Goal: Transaction & Acquisition: Book appointment/travel/reservation

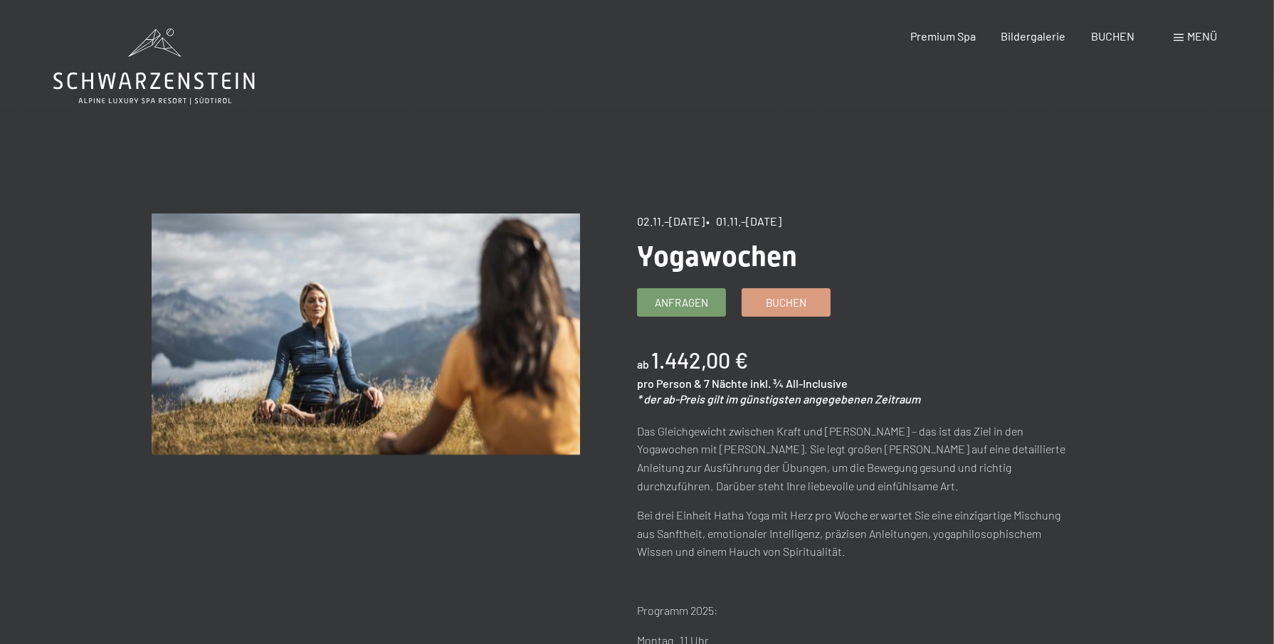
click at [1186, 35] on div "Menü" at bounding box center [1195, 36] width 43 height 16
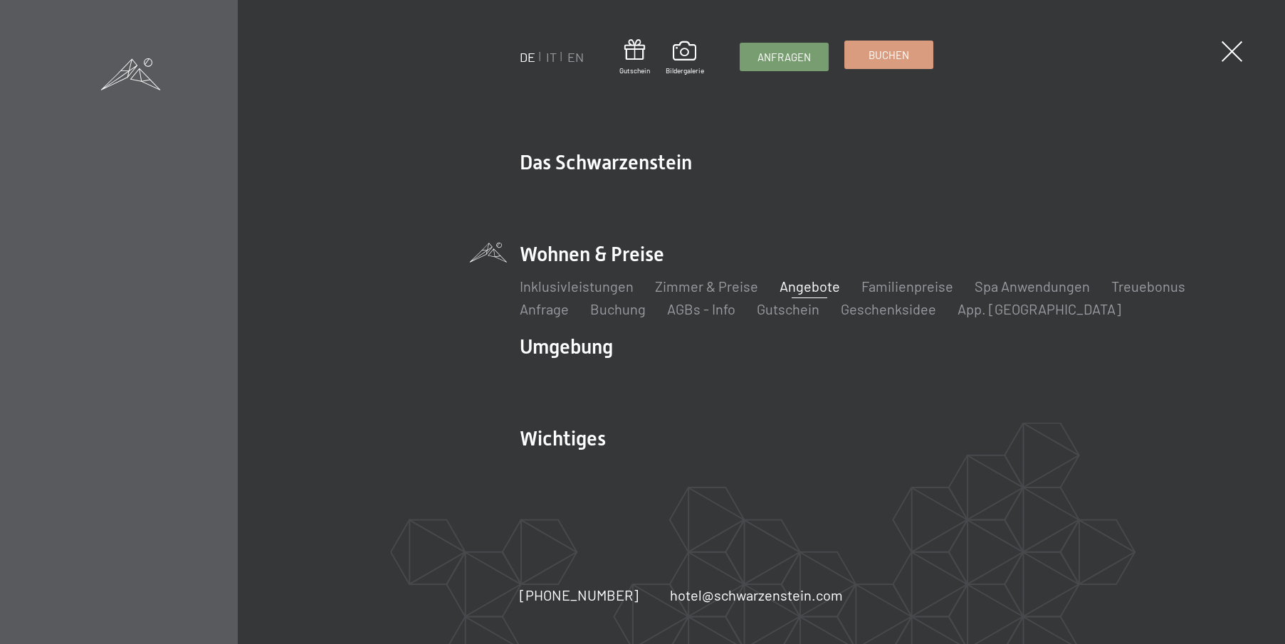
click at [867, 55] on link "Buchen" at bounding box center [889, 54] width 88 height 27
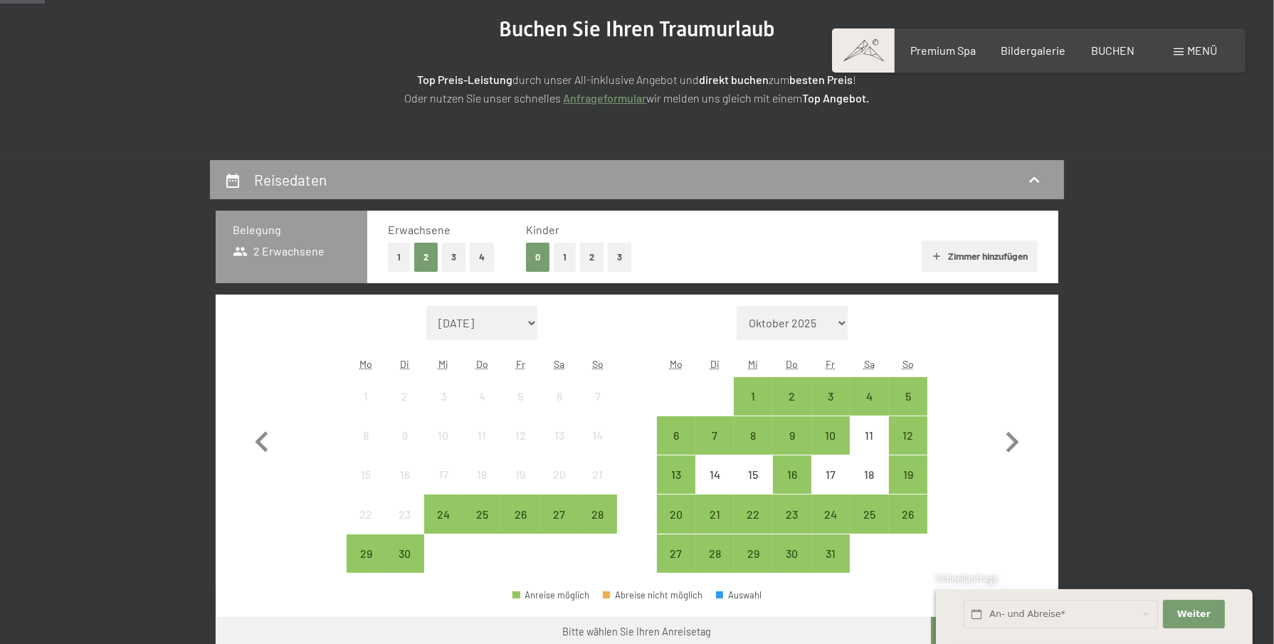
scroll to position [214, 0]
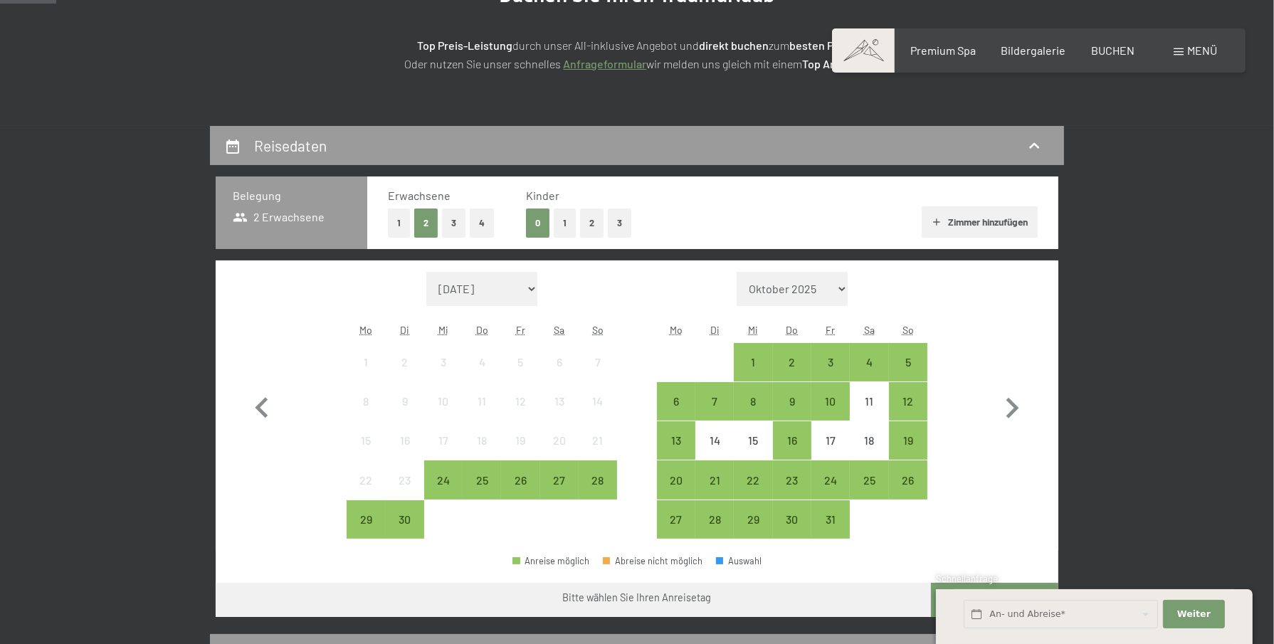
click at [555, 221] on button "1" at bounding box center [565, 223] width 22 height 29
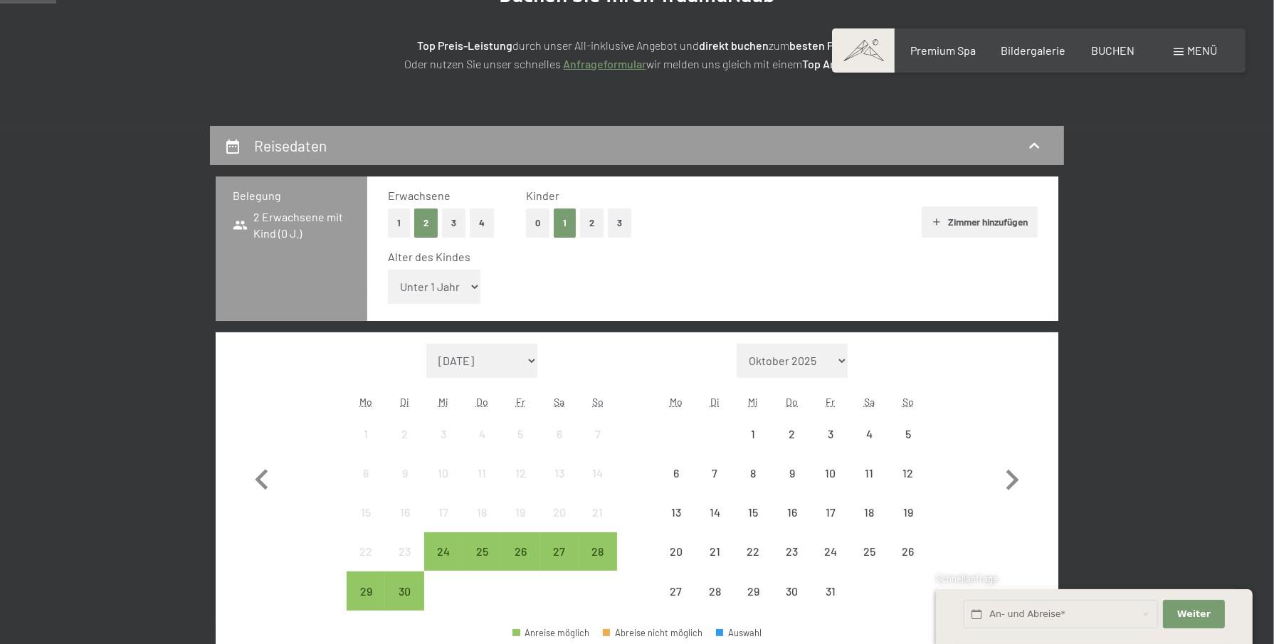
click at [473, 288] on select "Unter 1 Jahr 1 Jahr 2 Jahre 3 Jahre 4 Jahre 5 Jahre 6 Jahre 7 Jahre 8 Jahre 9 J…" at bounding box center [434, 287] width 93 height 34
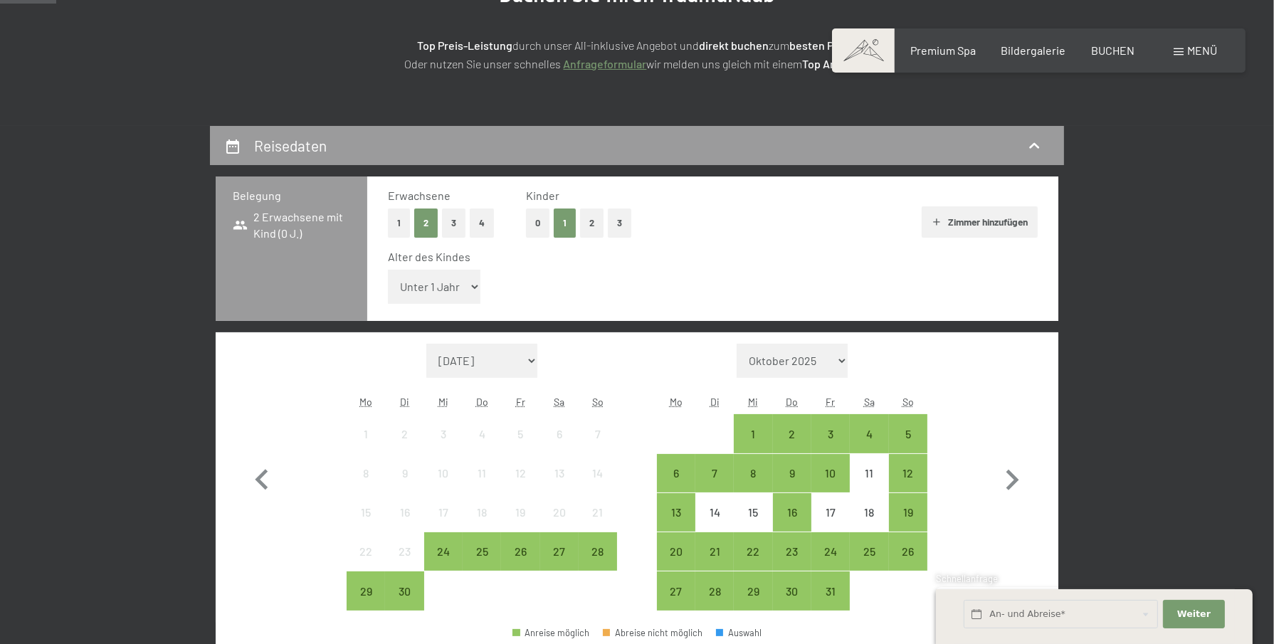
select select "13"
click at [388, 270] on select "Unter 1 Jahr 1 Jahr 2 Jahre 3 Jahre 4 Jahre 5 Jahre 6 Jahre 7 Jahre 8 Jahre 9 J…" at bounding box center [434, 287] width 93 height 34
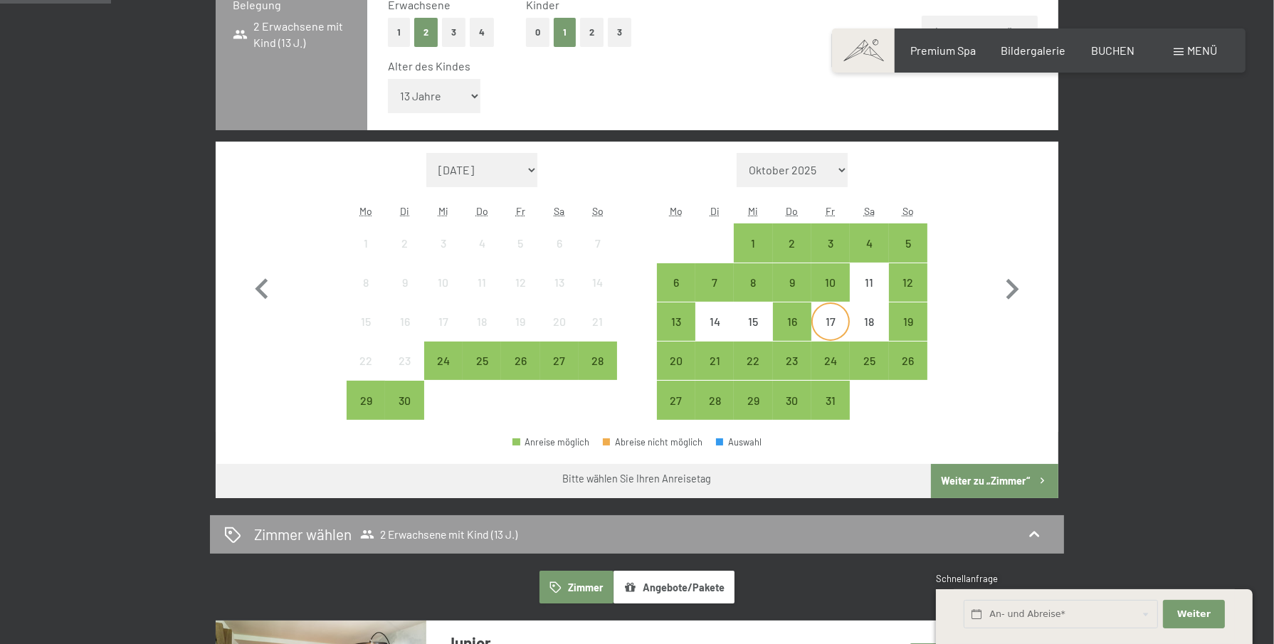
scroll to position [427, 0]
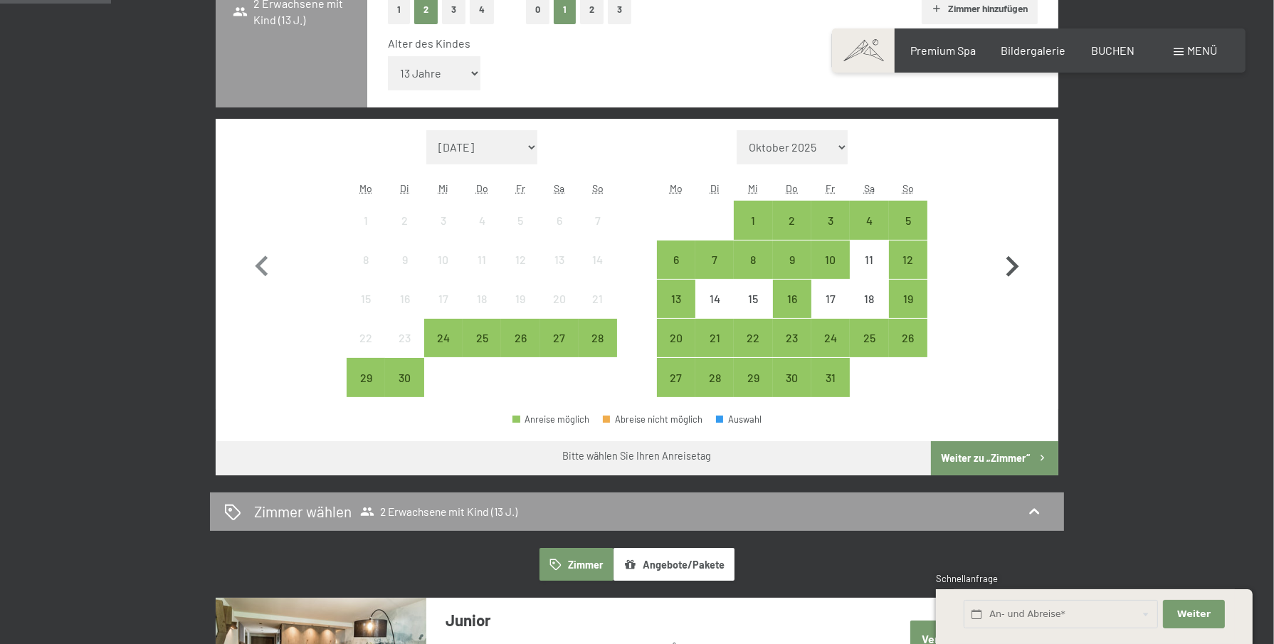
click at [1012, 263] on icon "button" at bounding box center [1013, 266] width 13 height 21
select select "[DATE]"
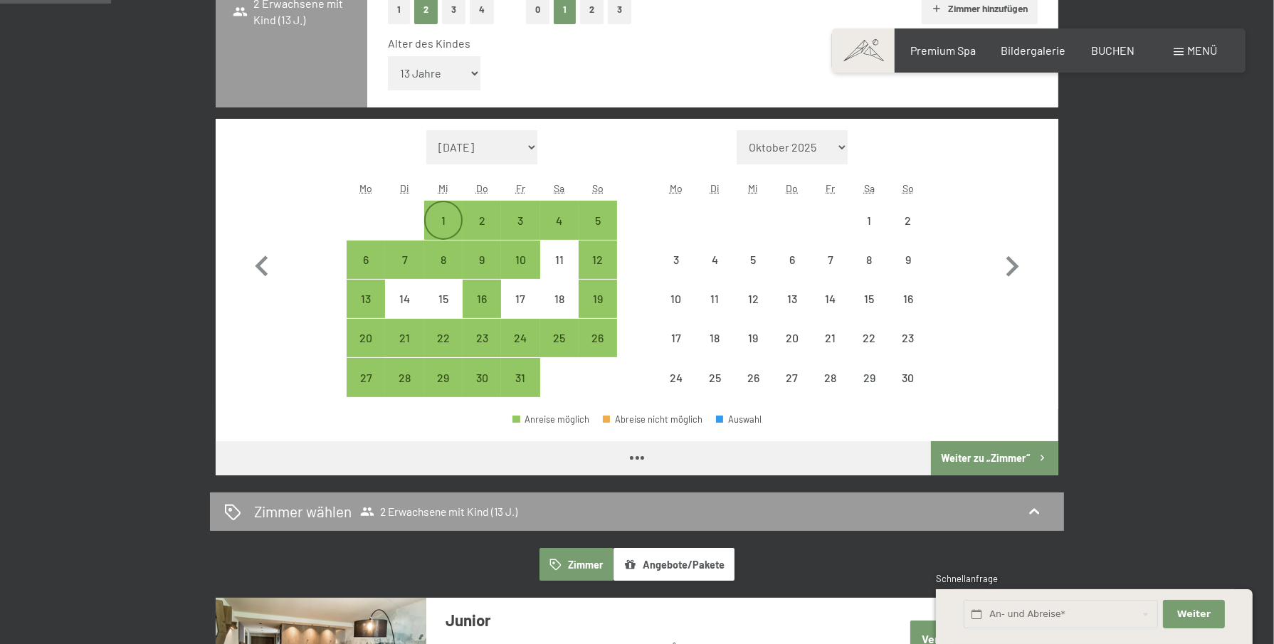
select select "[DATE]"
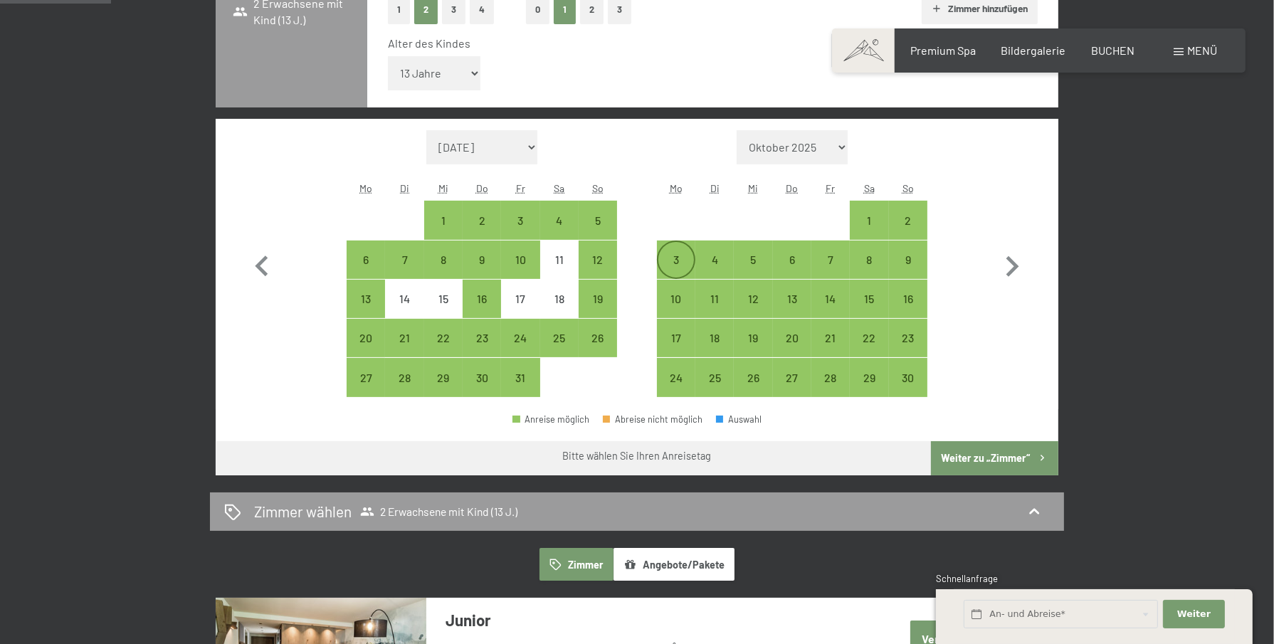
click at [669, 255] on div "3" at bounding box center [676, 272] width 36 height 36
select select "[DATE]"
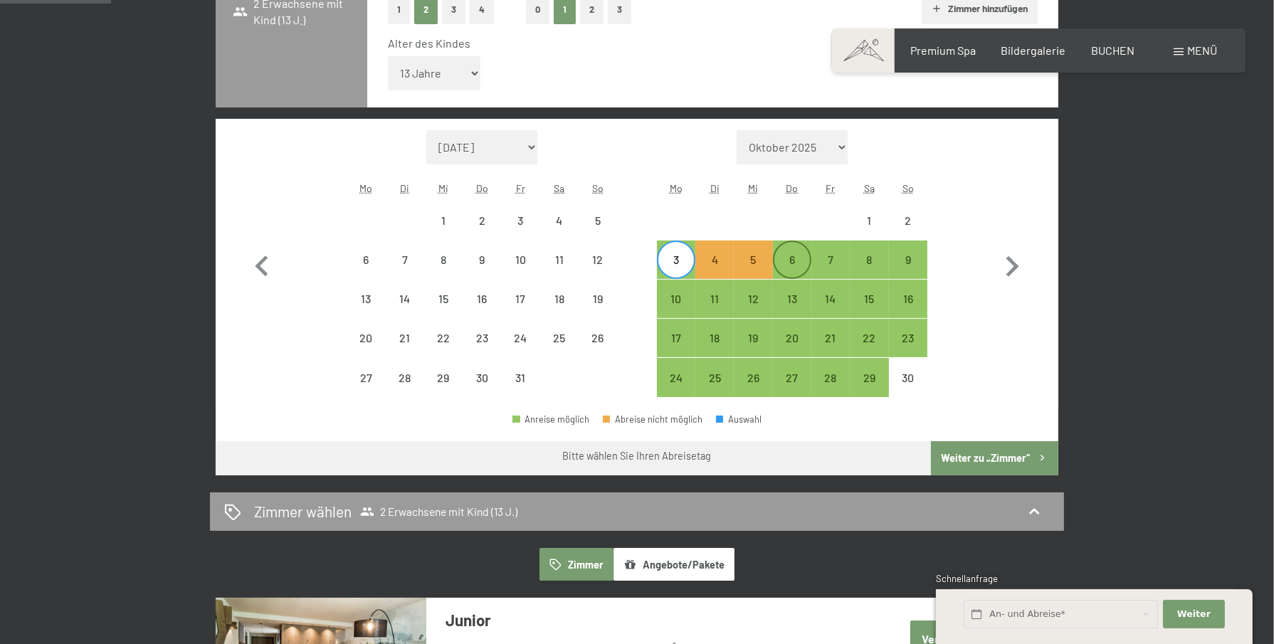
click at [781, 263] on div "6" at bounding box center [792, 272] width 36 height 36
select select "[DATE]"
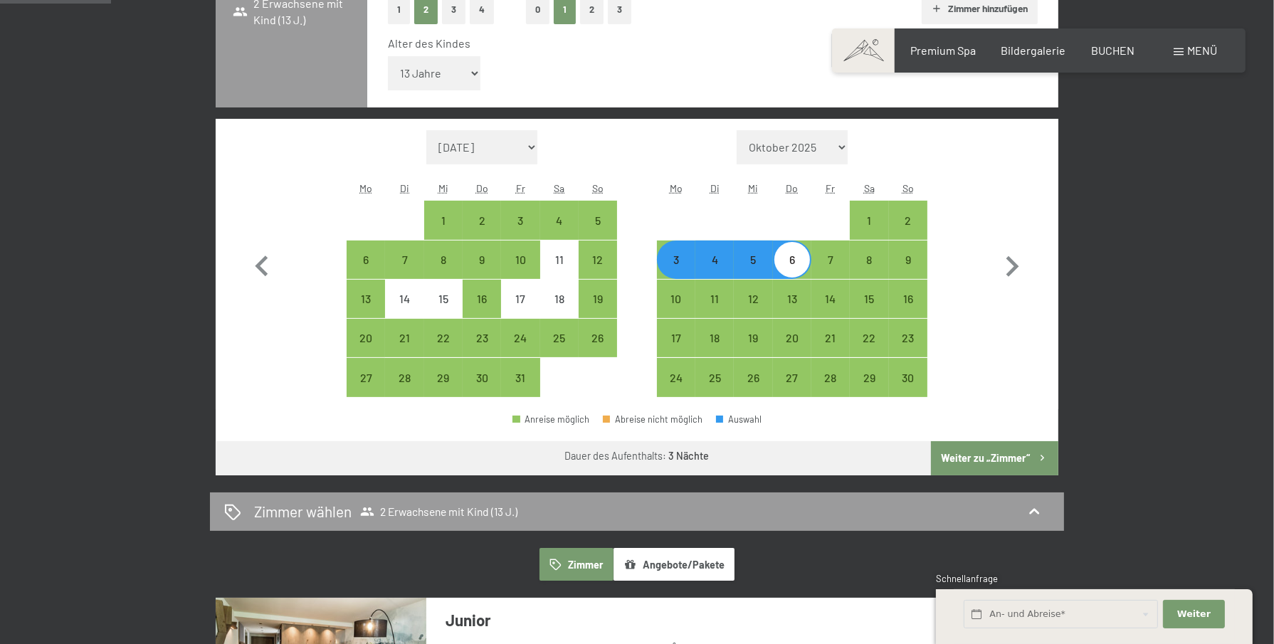
click at [997, 453] on button "Weiter zu „Zimmer“" at bounding box center [994, 458] width 127 height 34
select select "[DATE]"
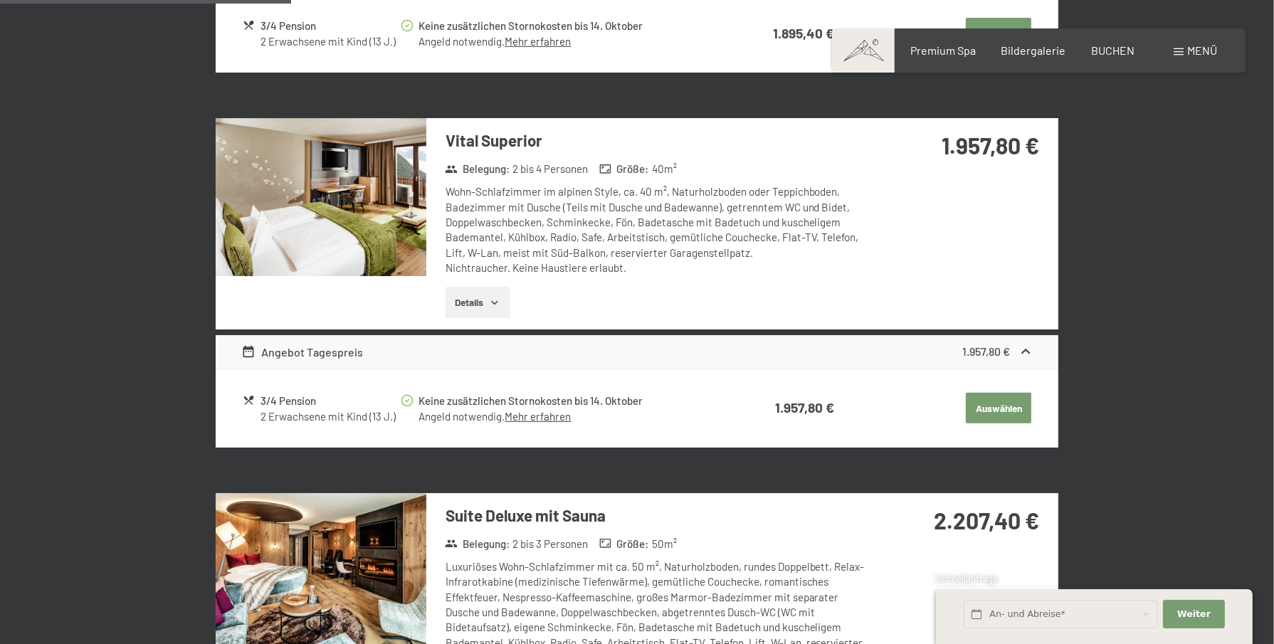
scroll to position [767, 0]
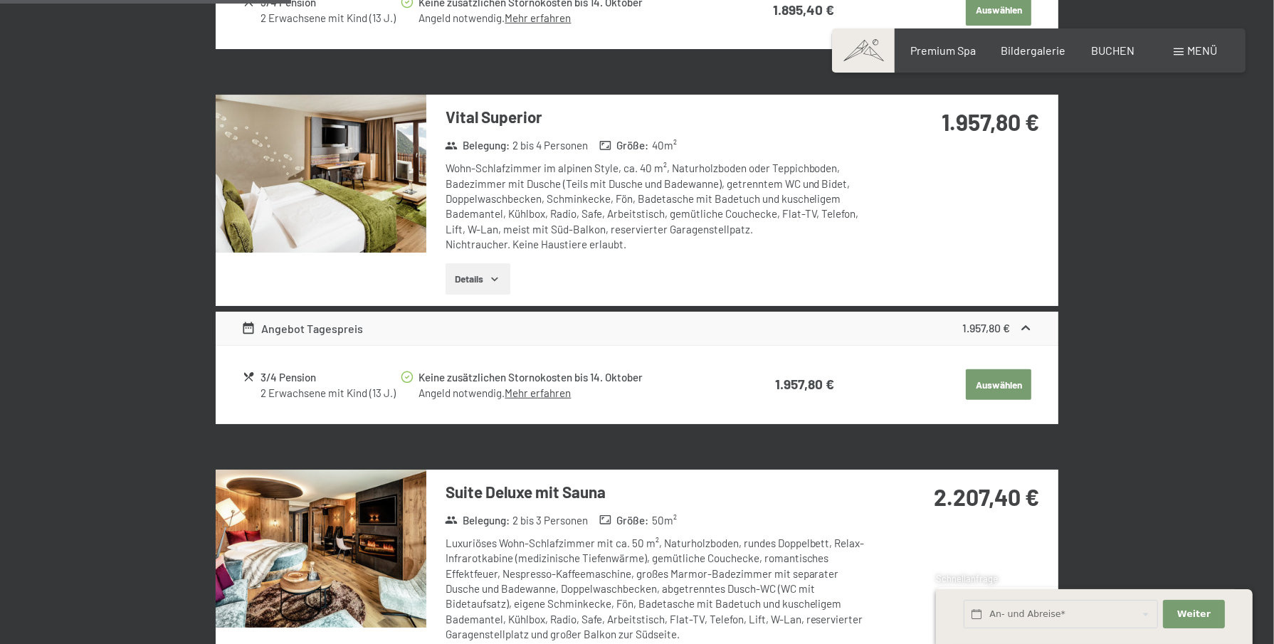
click at [406, 169] on img at bounding box center [321, 174] width 211 height 158
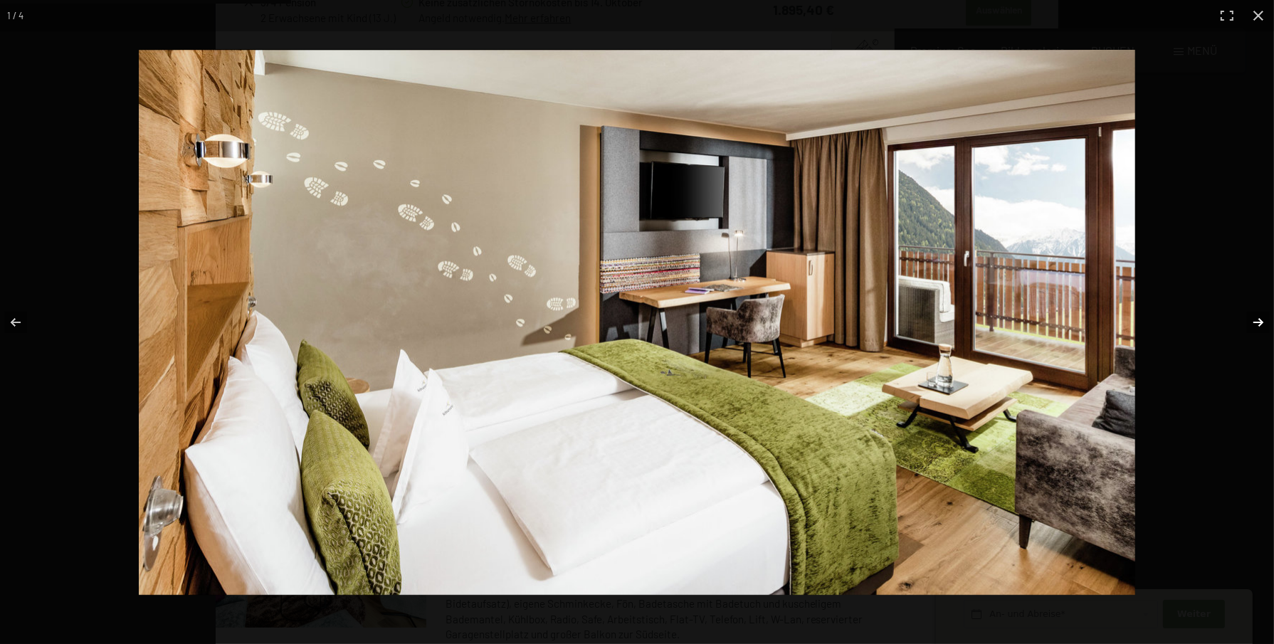
click at [1259, 321] on button "button" at bounding box center [1249, 322] width 50 height 71
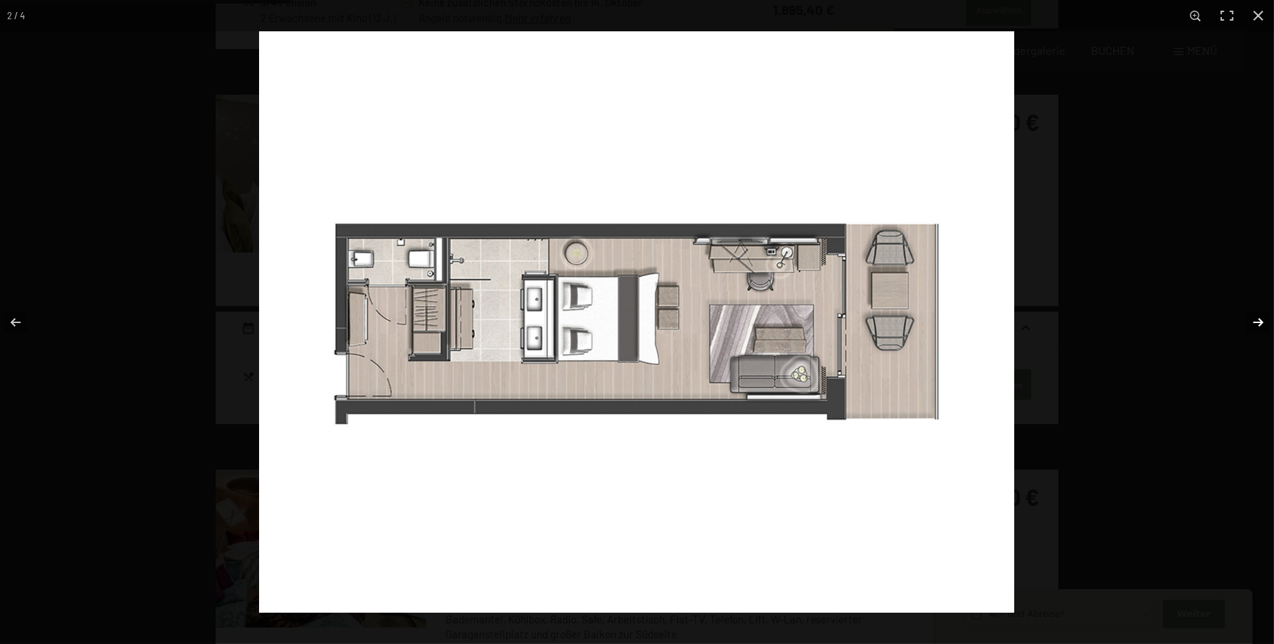
click at [1259, 321] on button "button" at bounding box center [1249, 322] width 50 height 71
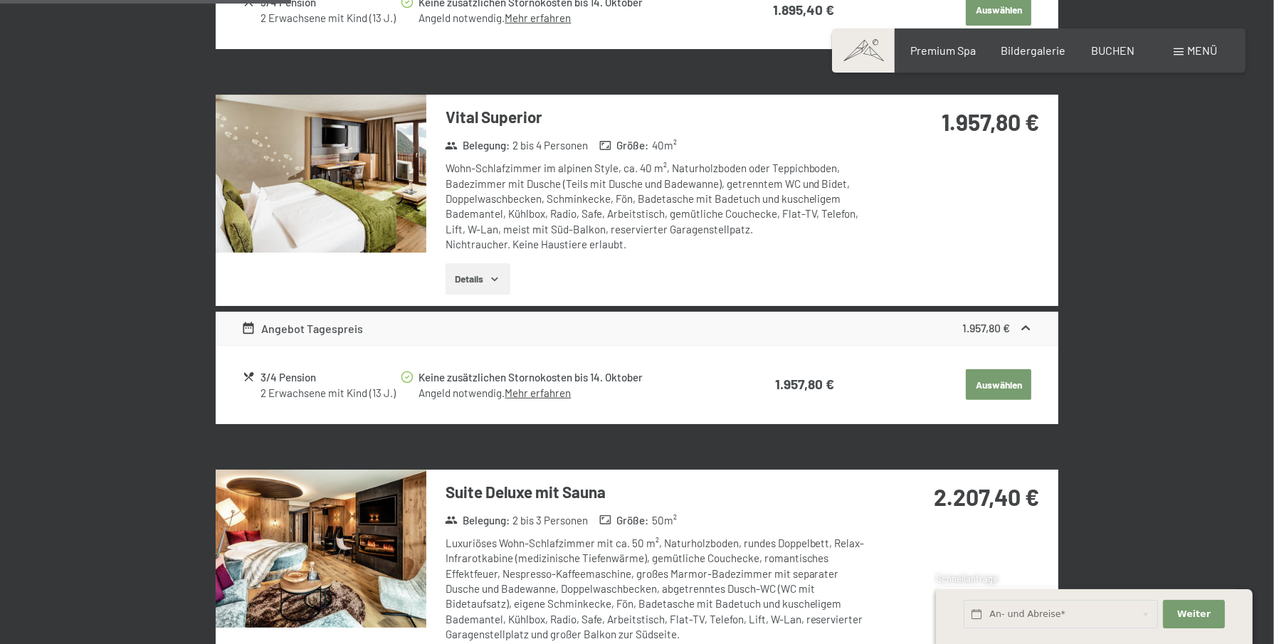
click at [0, 0] on button "button" at bounding box center [0, 0] width 0 height 0
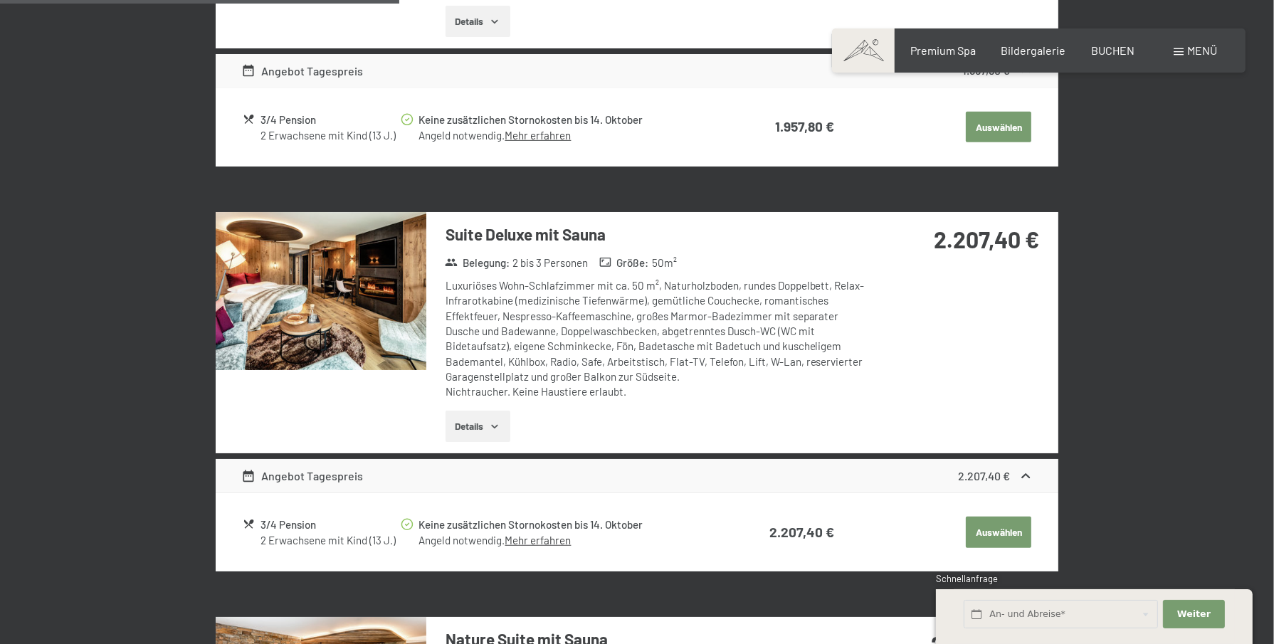
scroll to position [1051, 0]
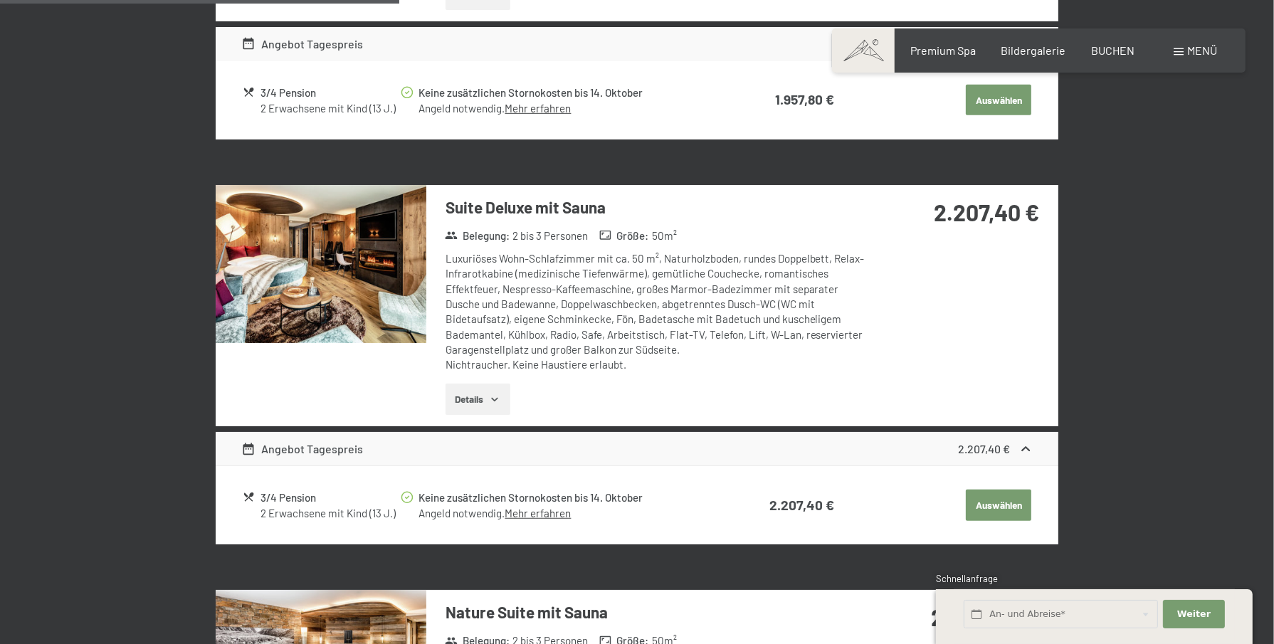
click at [389, 281] on img at bounding box center [321, 264] width 211 height 158
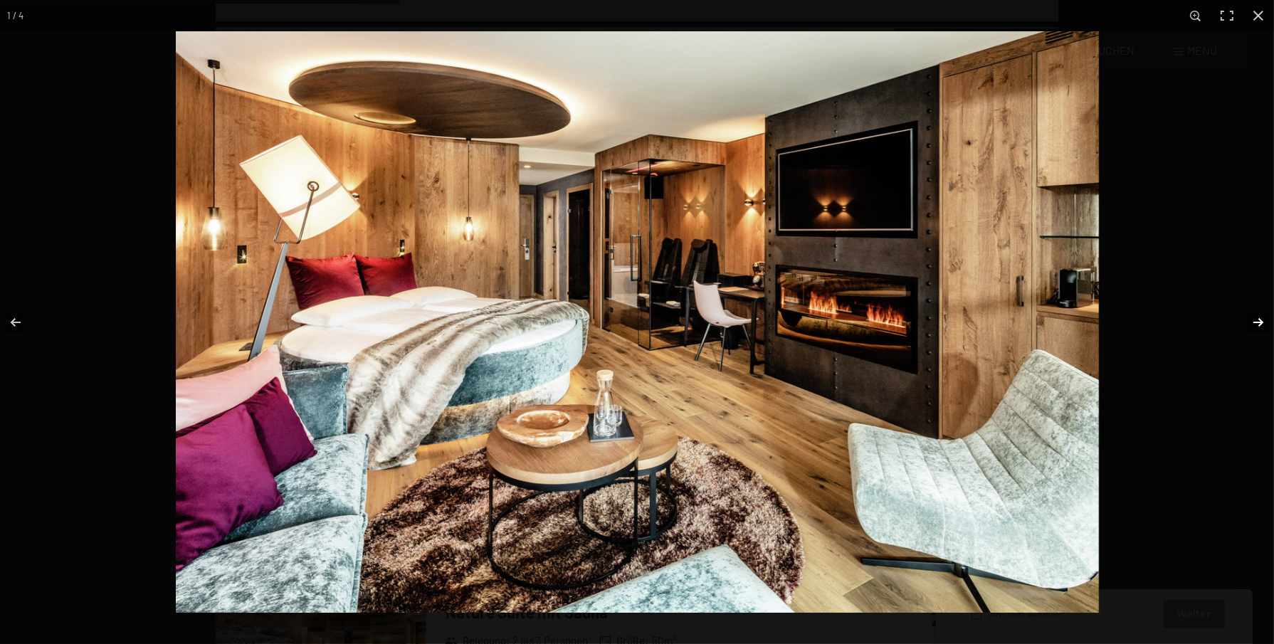
click at [1255, 319] on button "button" at bounding box center [1249, 322] width 50 height 71
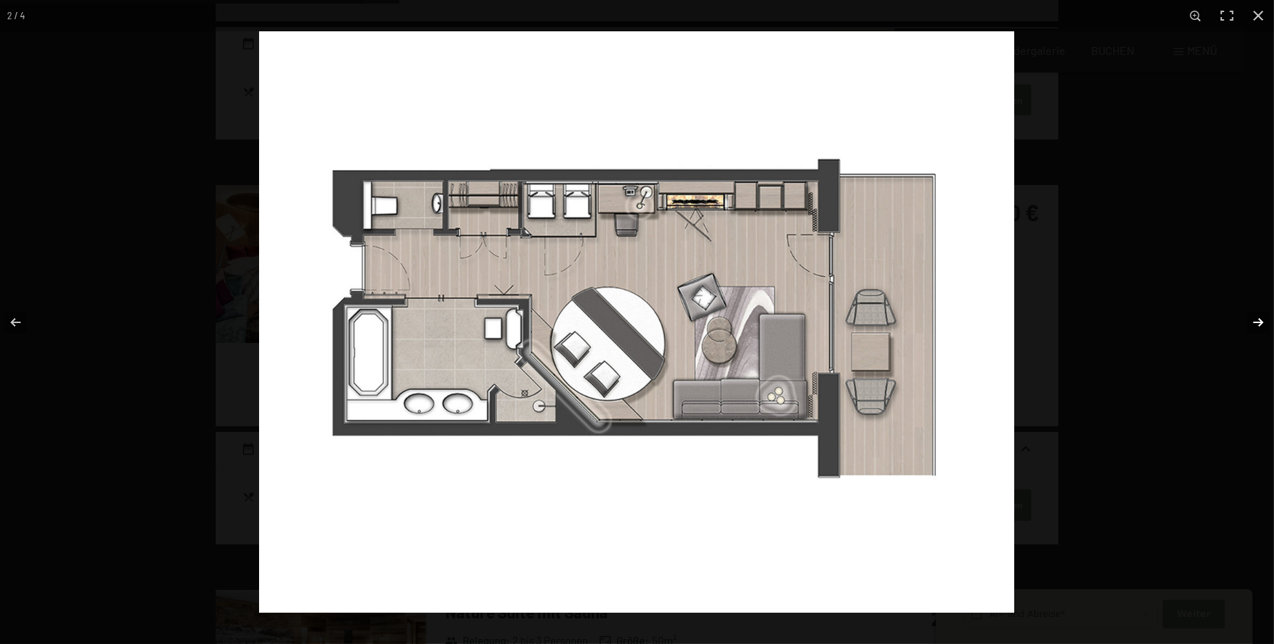
click at [1255, 319] on button "button" at bounding box center [1249, 322] width 50 height 71
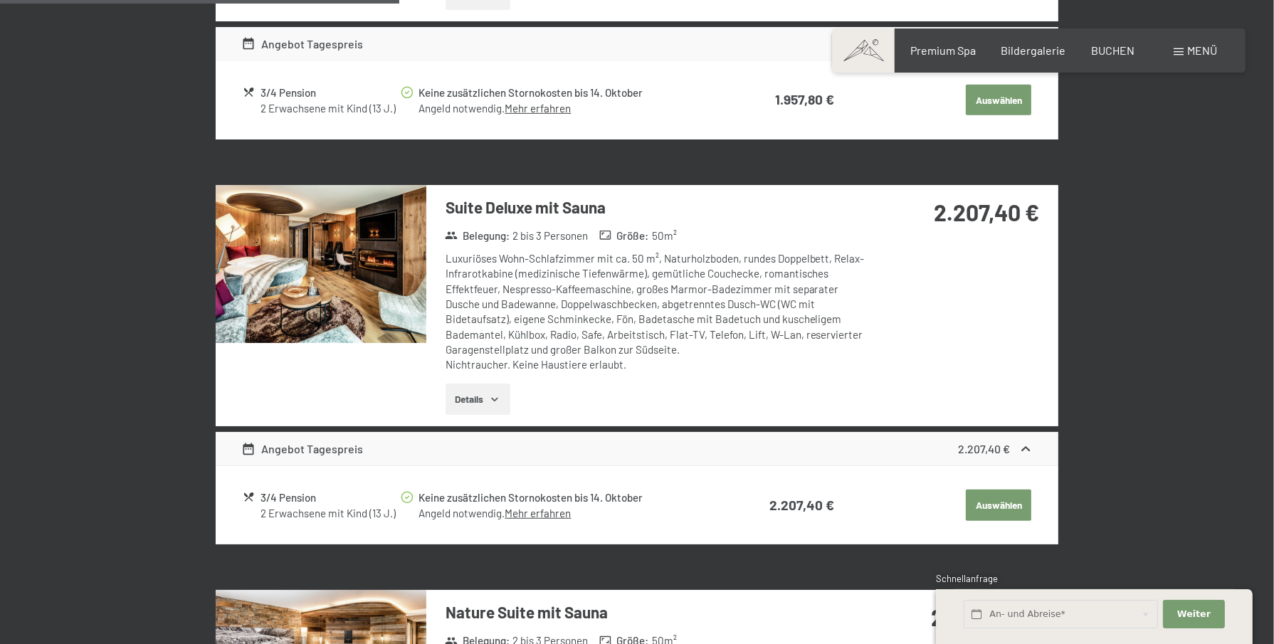
click at [0, 0] on button "button" at bounding box center [0, 0] width 0 height 0
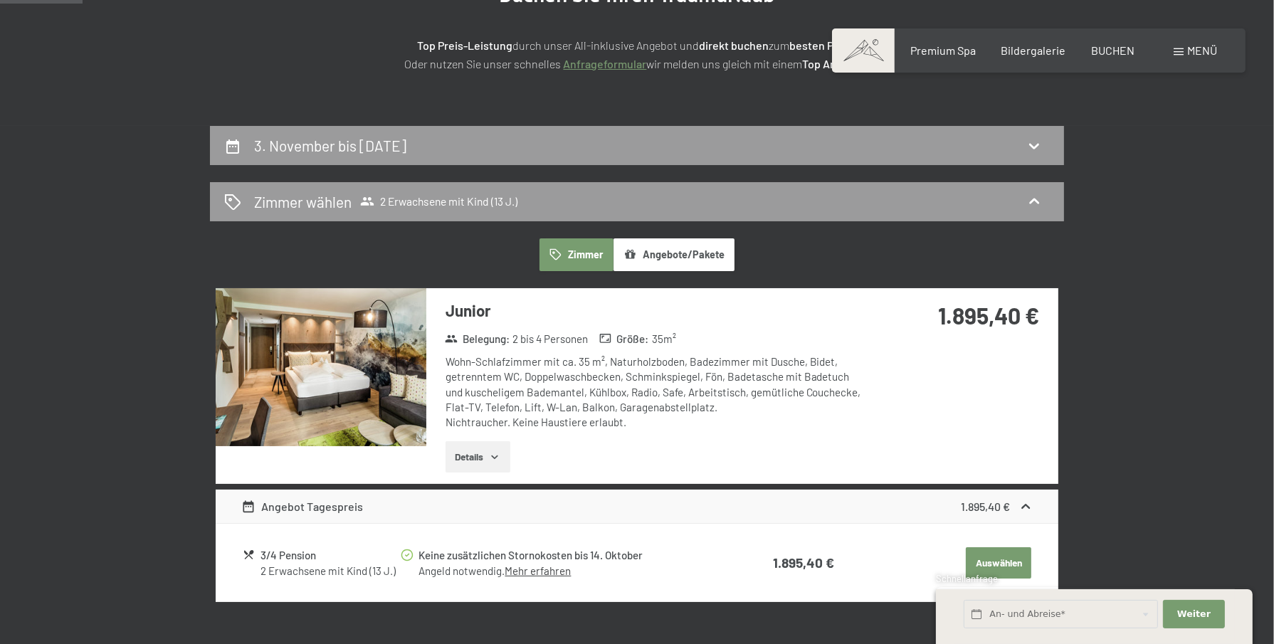
scroll to position [356, 0]
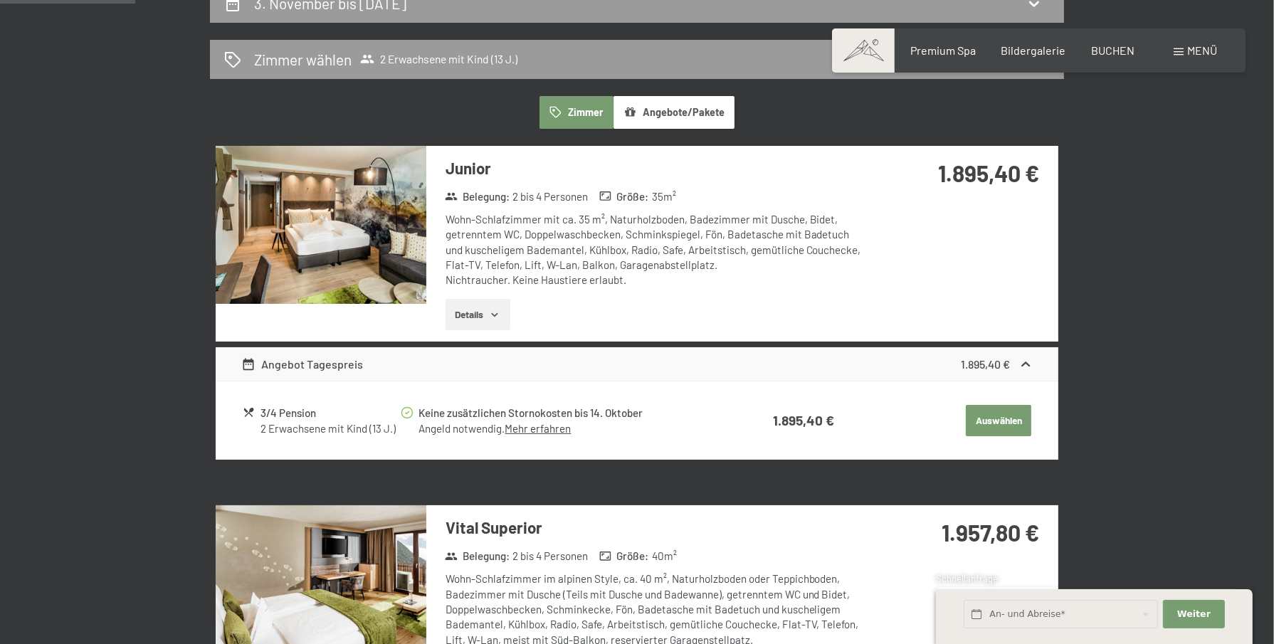
click at [414, 222] on img at bounding box center [321, 225] width 211 height 158
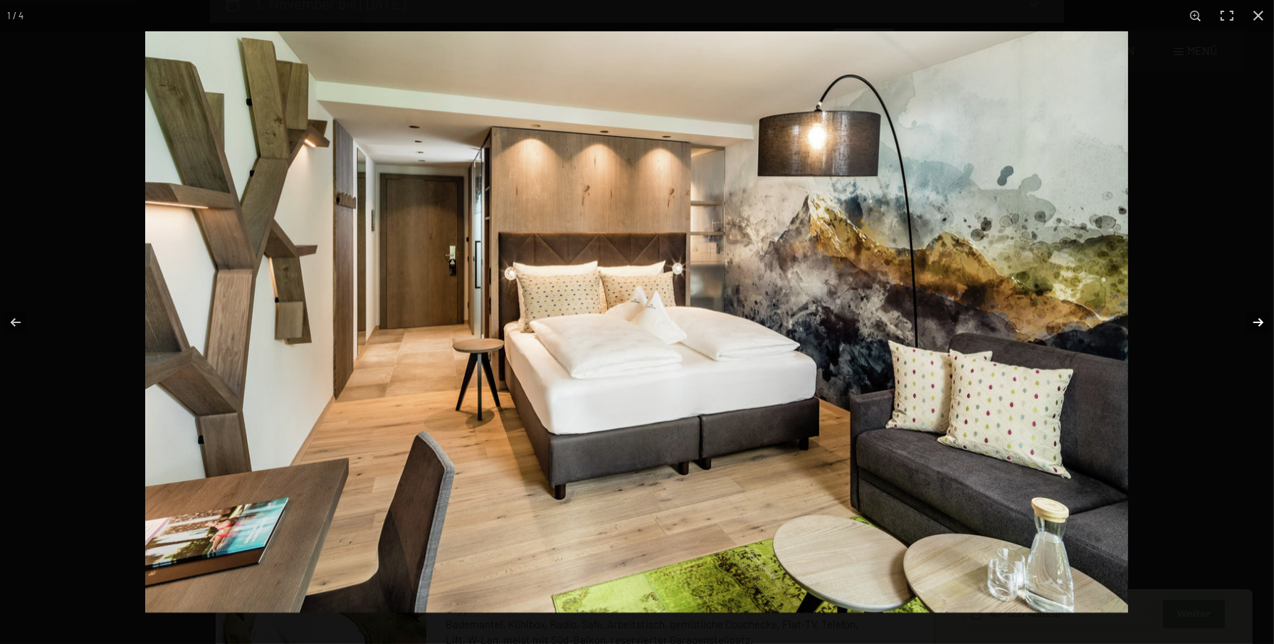
click at [1251, 320] on button "button" at bounding box center [1249, 322] width 50 height 71
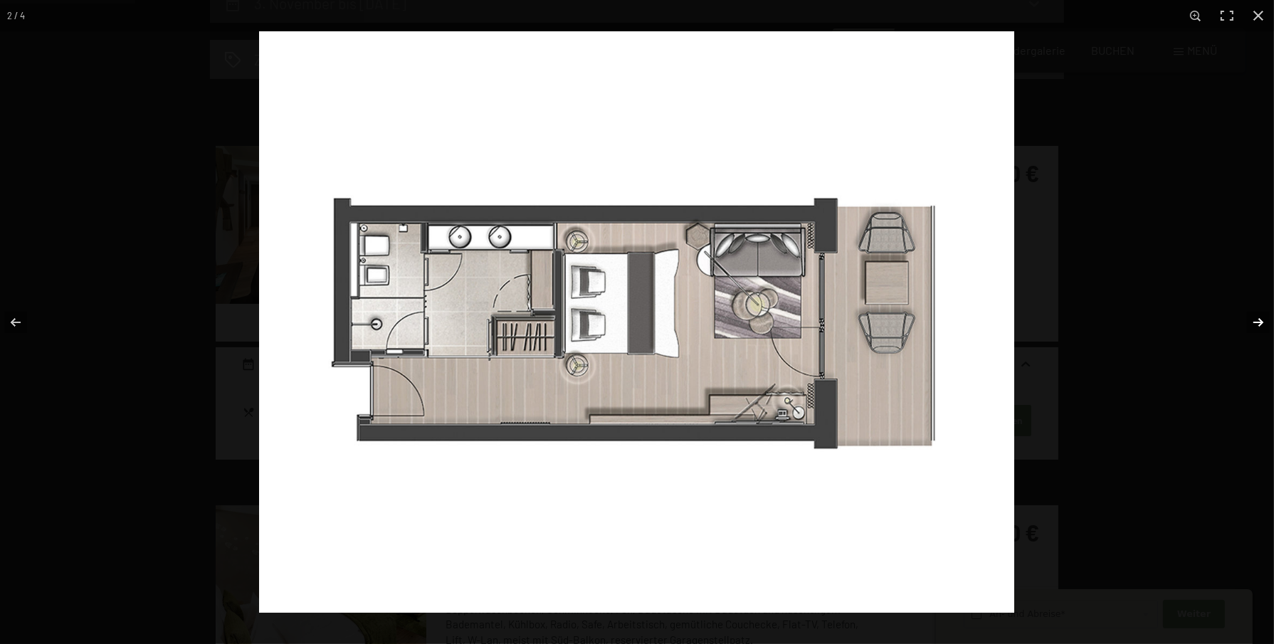
click at [1251, 320] on button "button" at bounding box center [1249, 322] width 50 height 71
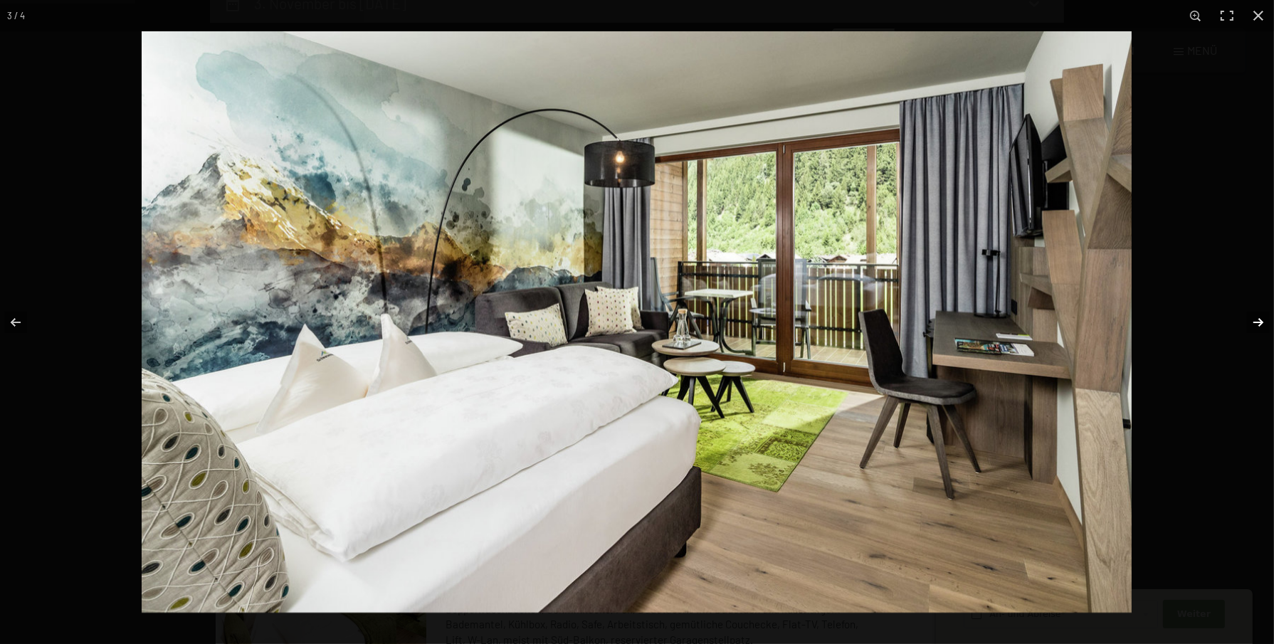
click at [1251, 320] on button "button" at bounding box center [1249, 322] width 50 height 71
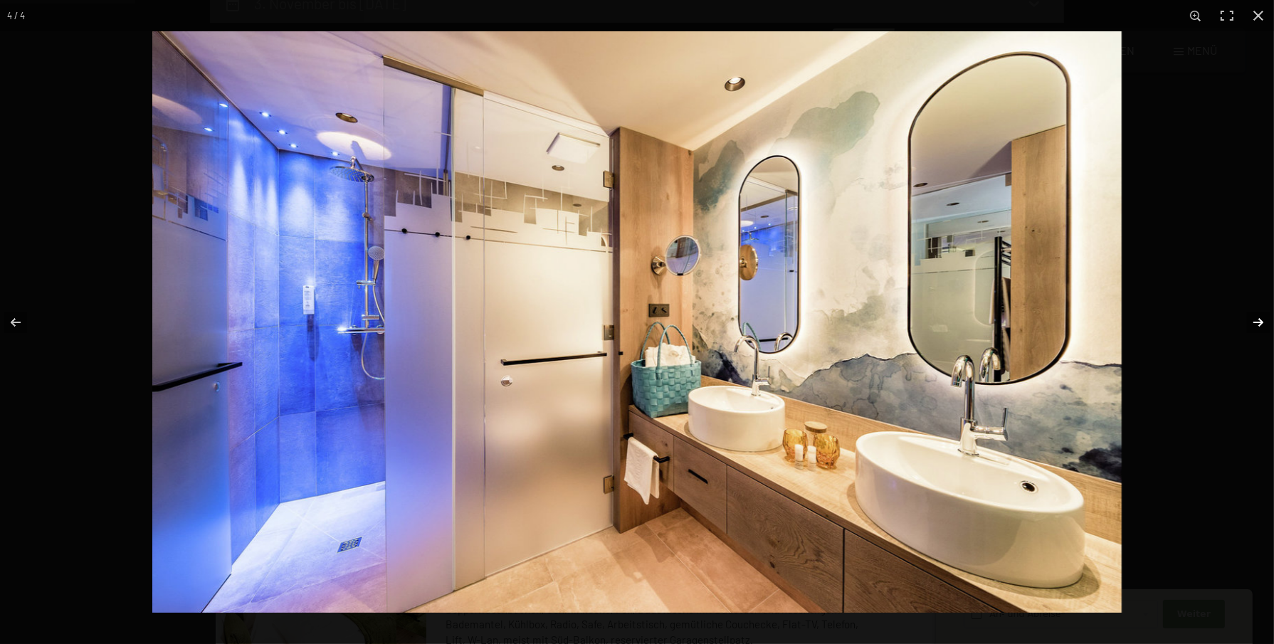
click at [1251, 320] on button "button" at bounding box center [1249, 322] width 50 height 71
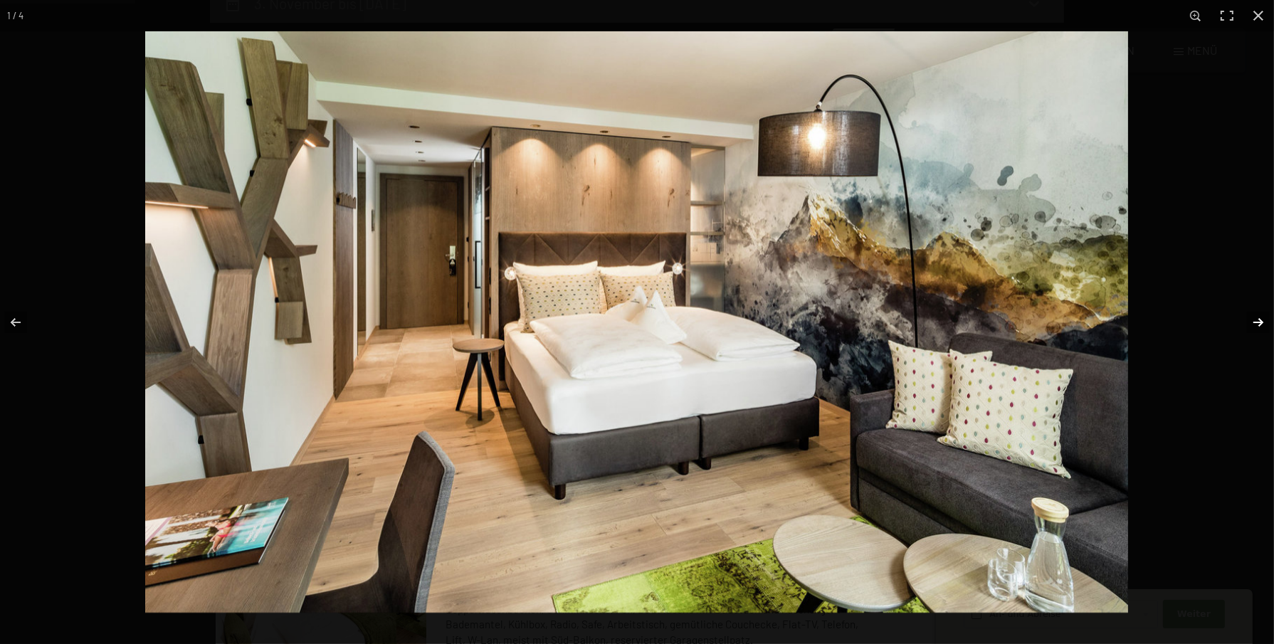
click at [1251, 320] on button "button" at bounding box center [1249, 322] width 50 height 71
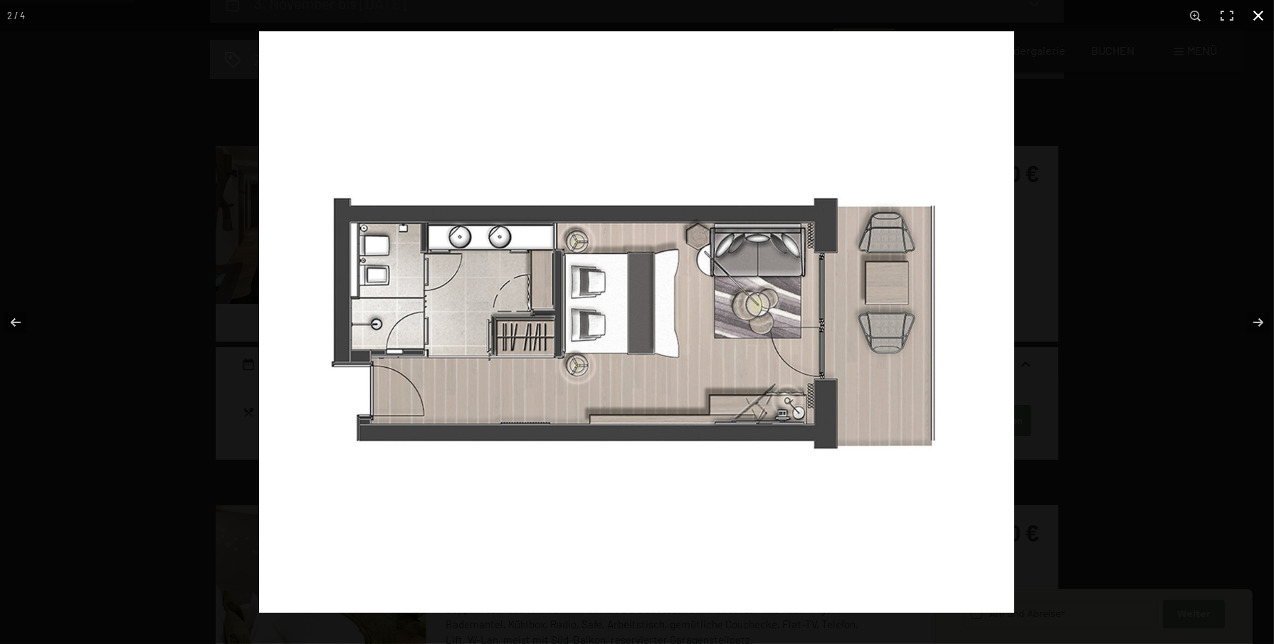
click at [1262, 12] on button "button" at bounding box center [1258, 15] width 31 height 31
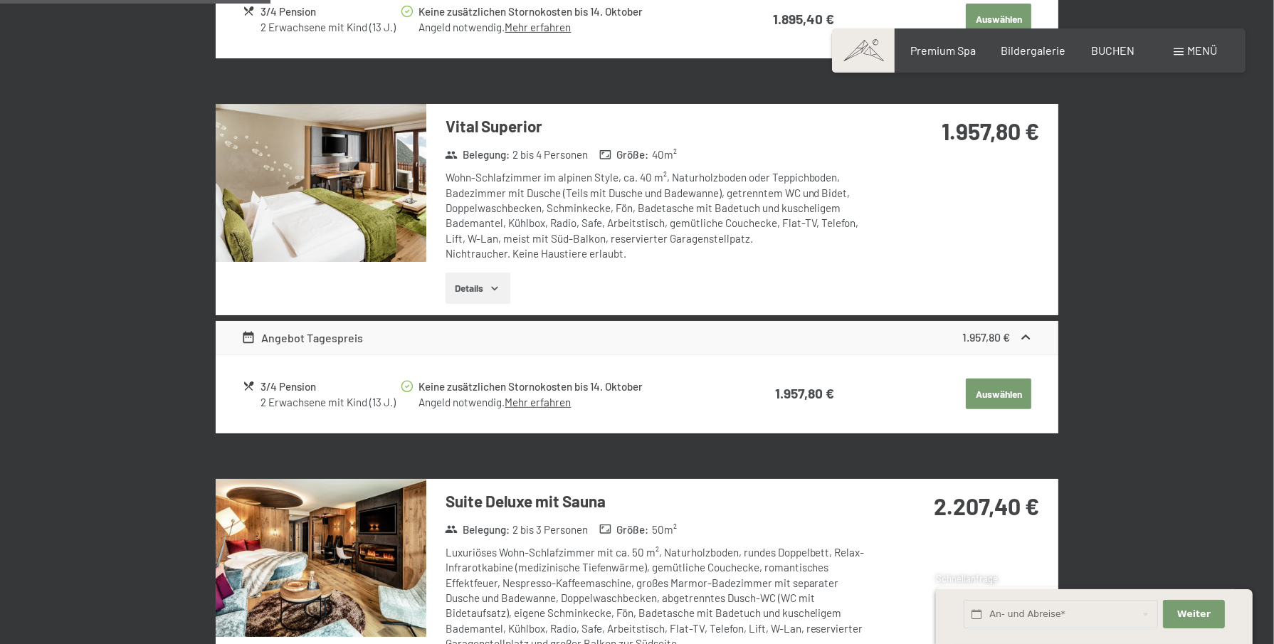
scroll to position [783, 0]
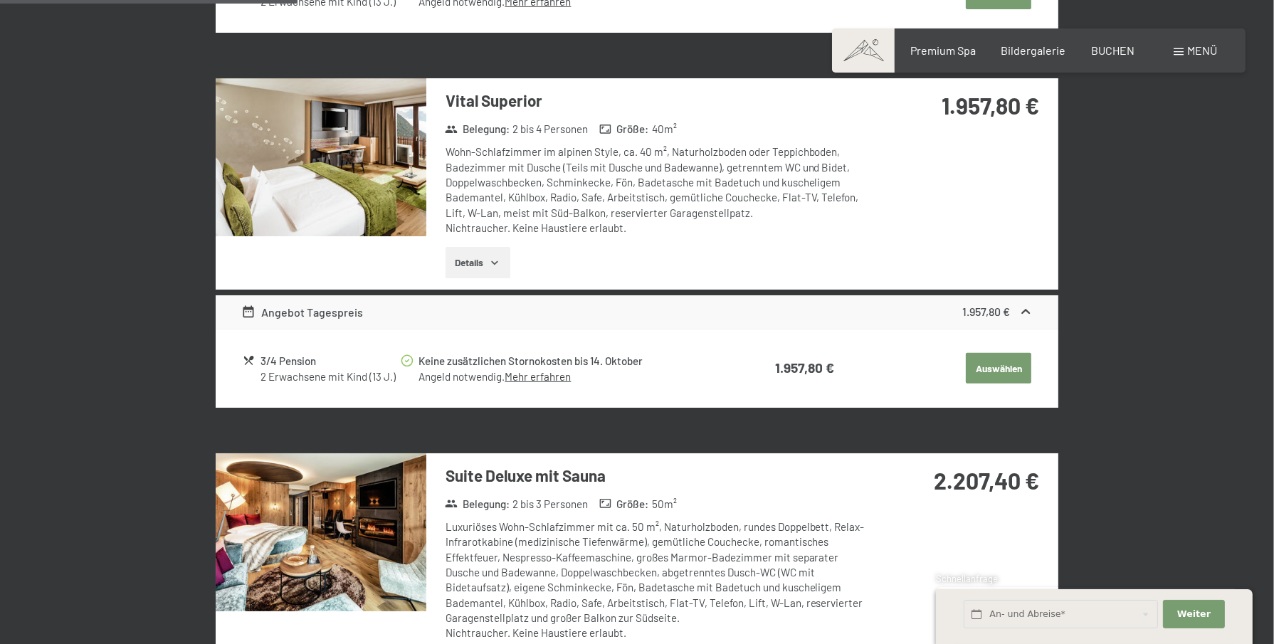
click at [498, 255] on button "Details" at bounding box center [478, 262] width 65 height 31
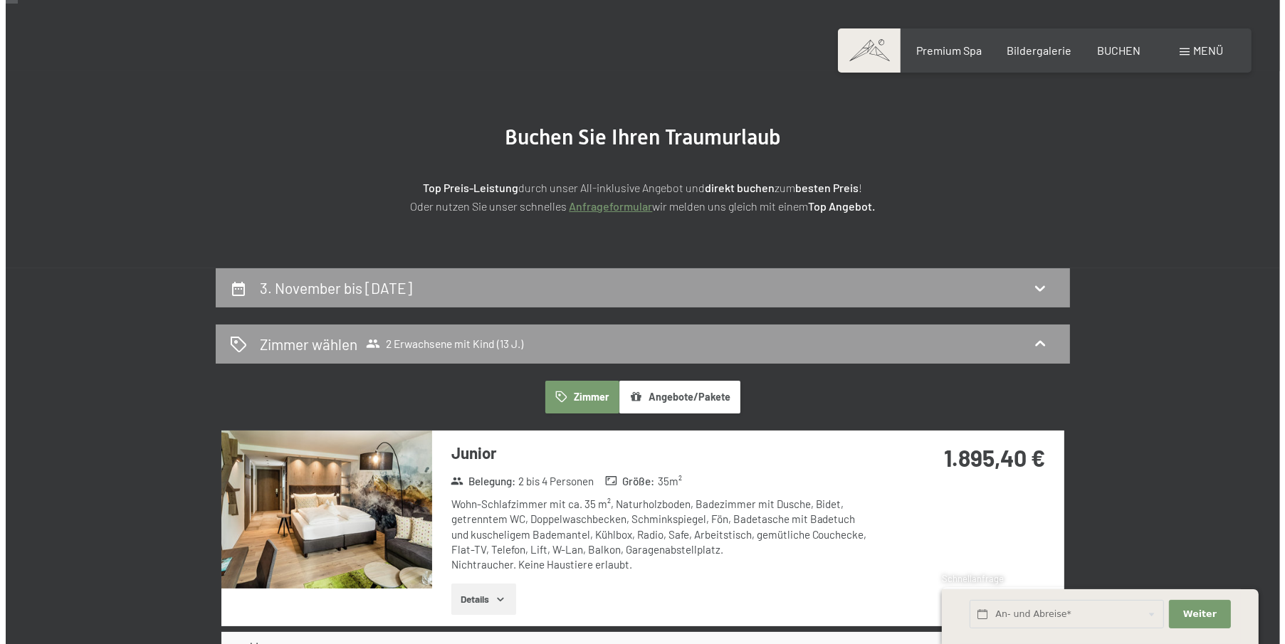
scroll to position [0, 0]
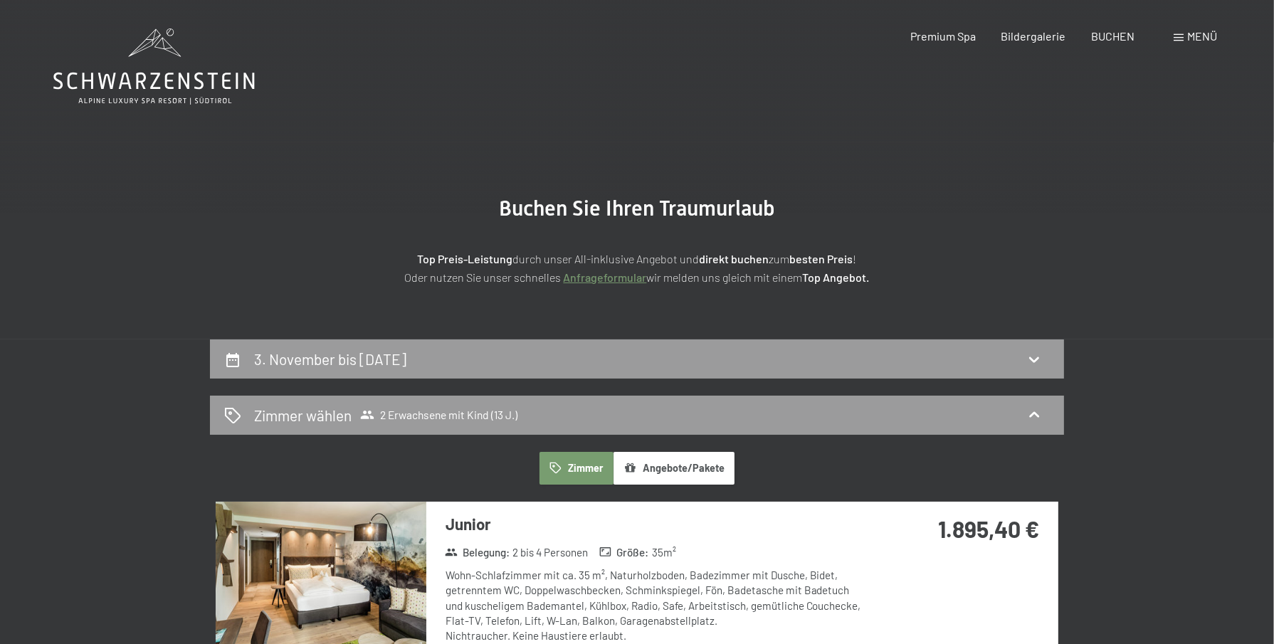
click at [1184, 33] on div "Menü" at bounding box center [1195, 36] width 43 height 16
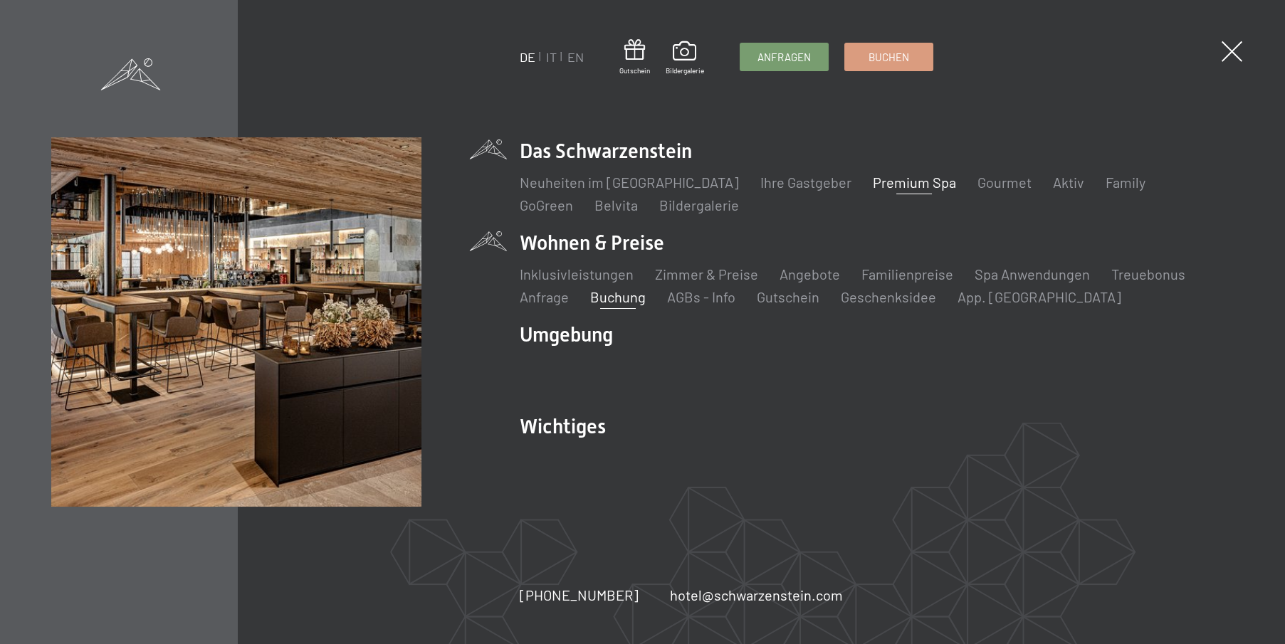
click at [881, 179] on link "Premium Spa" at bounding box center [914, 182] width 83 height 17
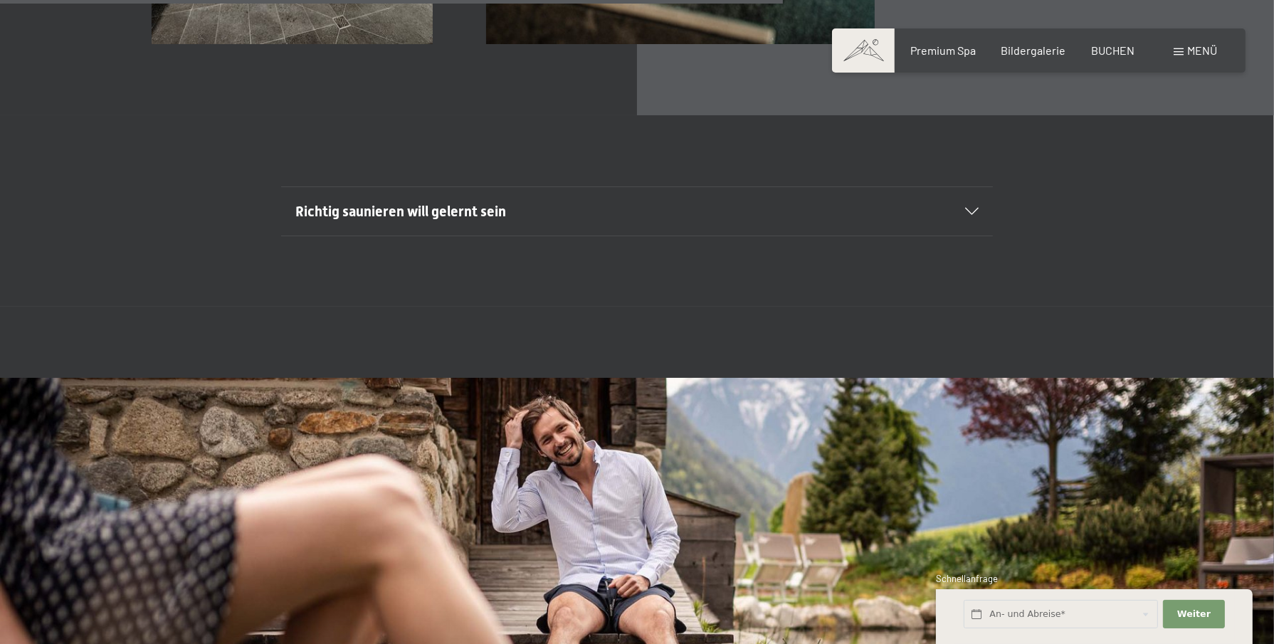
scroll to position [5268, 0]
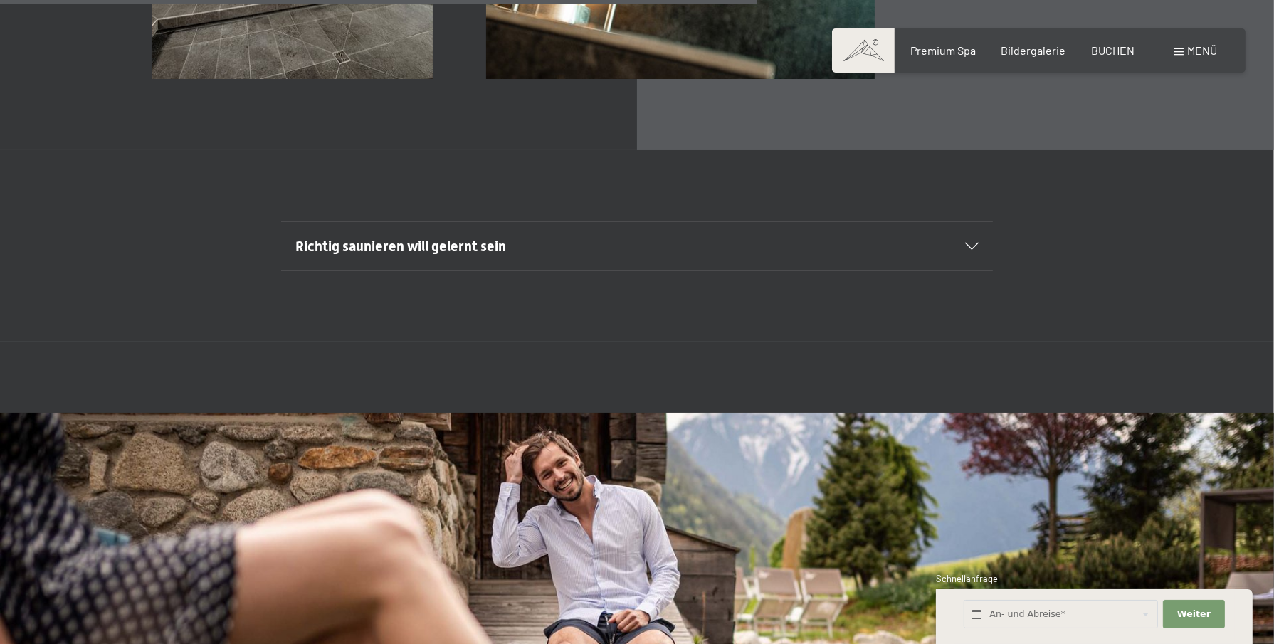
click at [1182, 51] on span at bounding box center [1179, 51] width 10 height 7
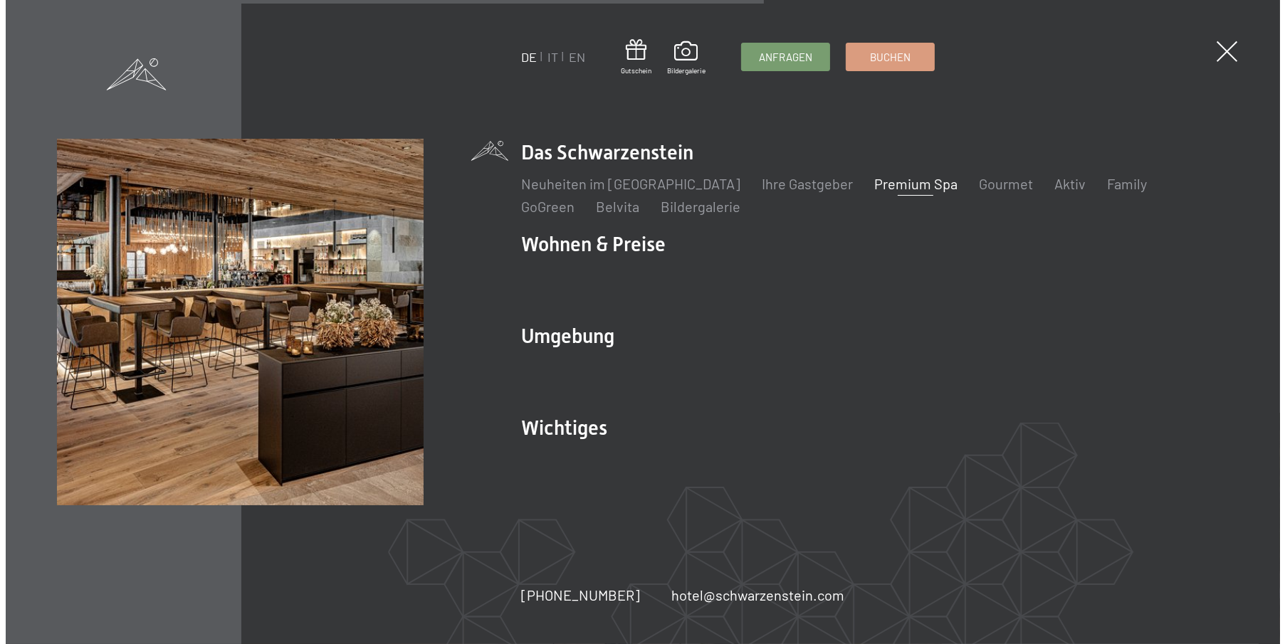
scroll to position [5285, 0]
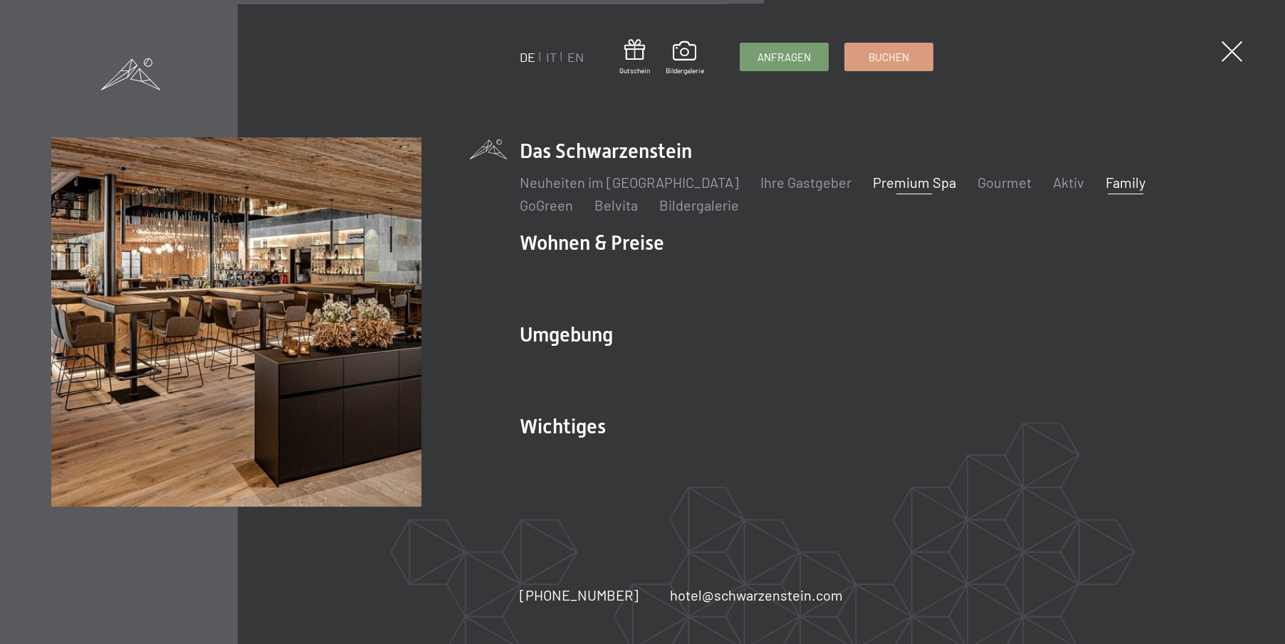
click at [1106, 179] on link "Family" at bounding box center [1126, 182] width 40 height 17
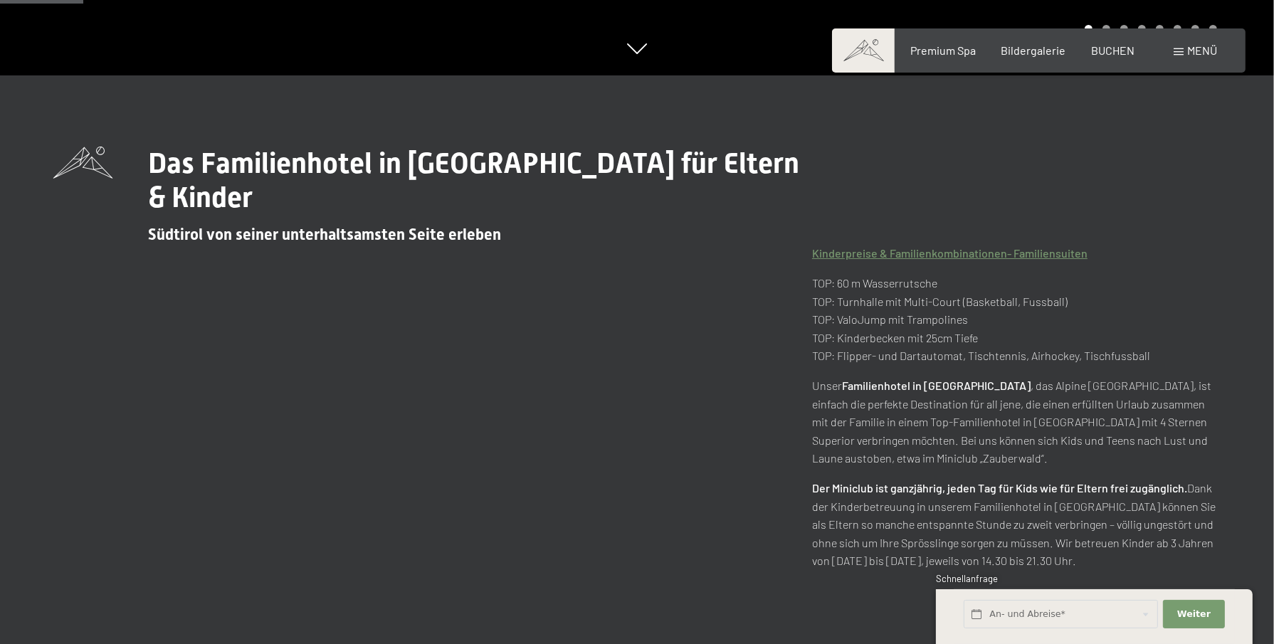
scroll to position [712, 0]
